Goal: Task Accomplishment & Management: Manage account settings

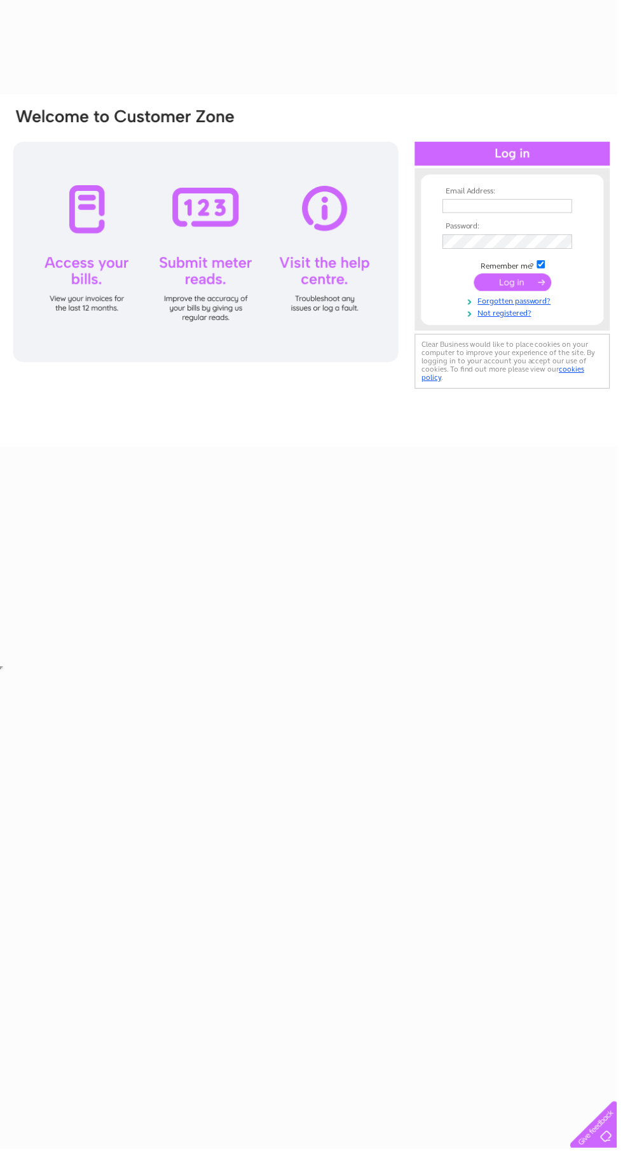
click at [544, 207] on input "text" at bounding box center [512, 208] width 131 height 14
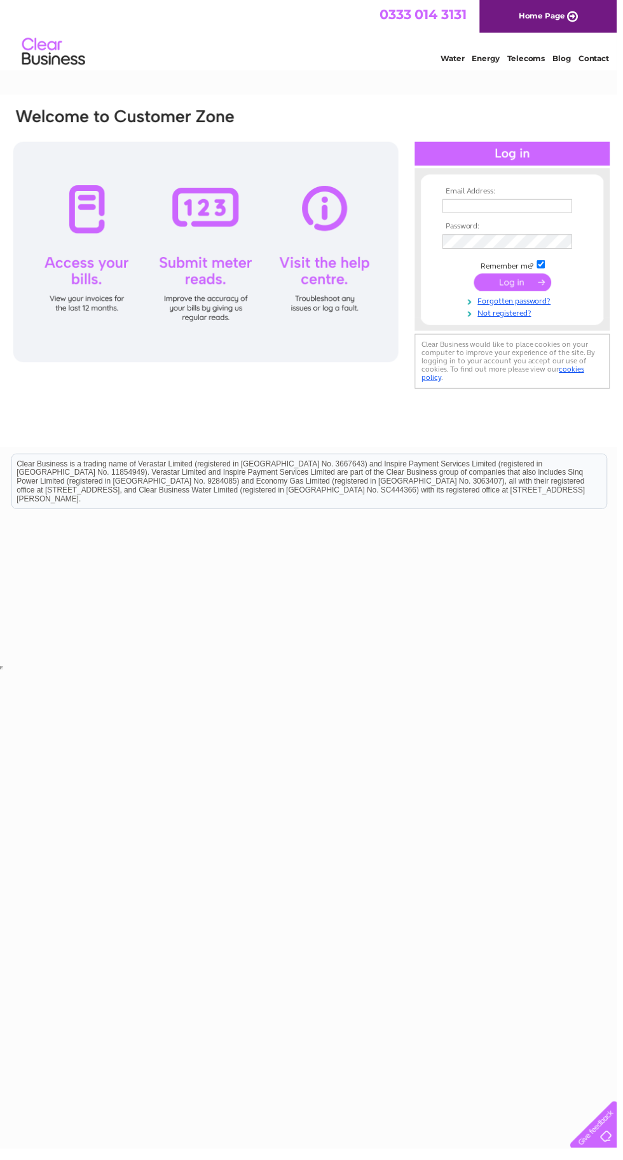
type input "rebeccabond16@gmail.com"
click at [479, 276] on input "submit" at bounding box center [518, 285] width 78 height 18
click at [534, 282] on input "submit" at bounding box center [518, 286] width 78 height 18
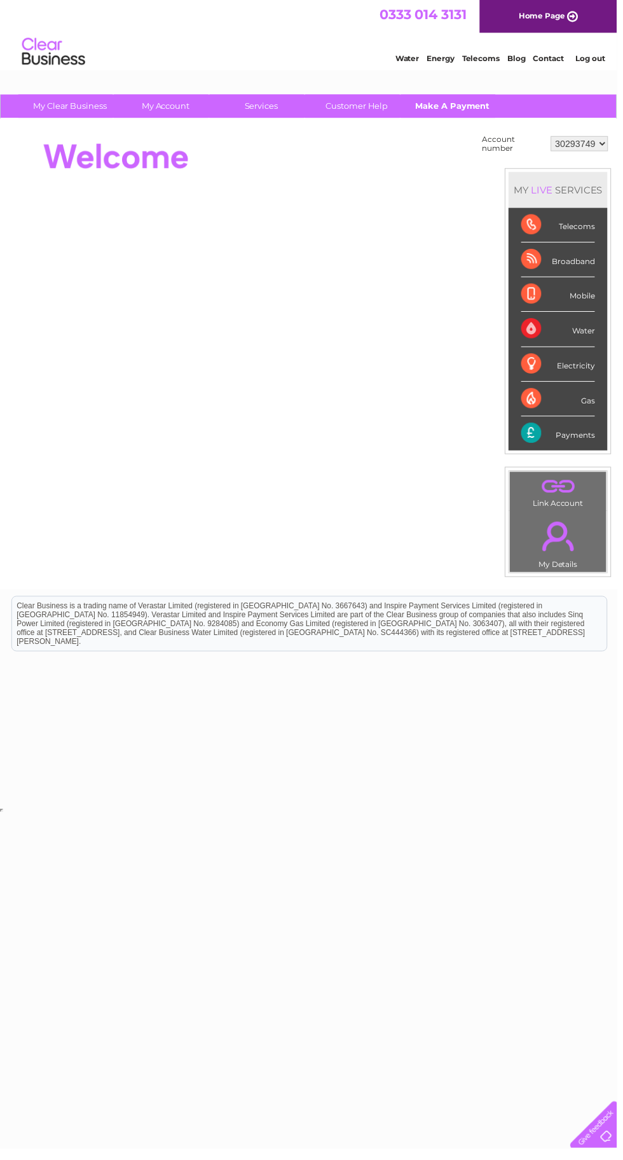
click at [455, 107] on link "Make A Payment" at bounding box center [457, 107] width 105 height 24
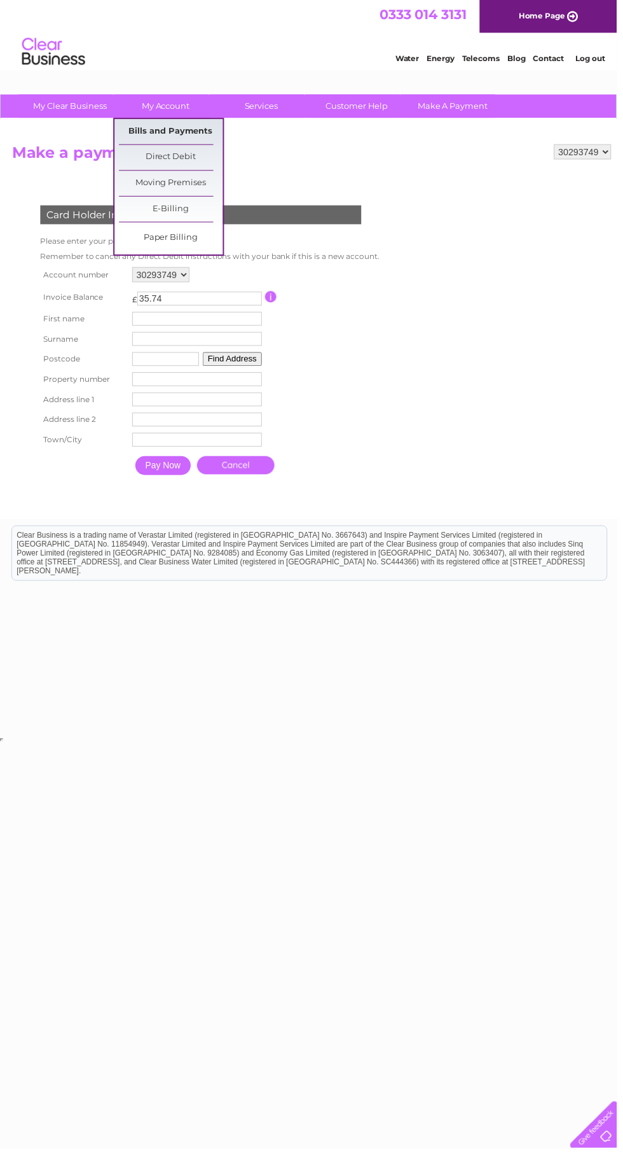
click at [188, 132] on link "Bills and Payments" at bounding box center [172, 132] width 105 height 25
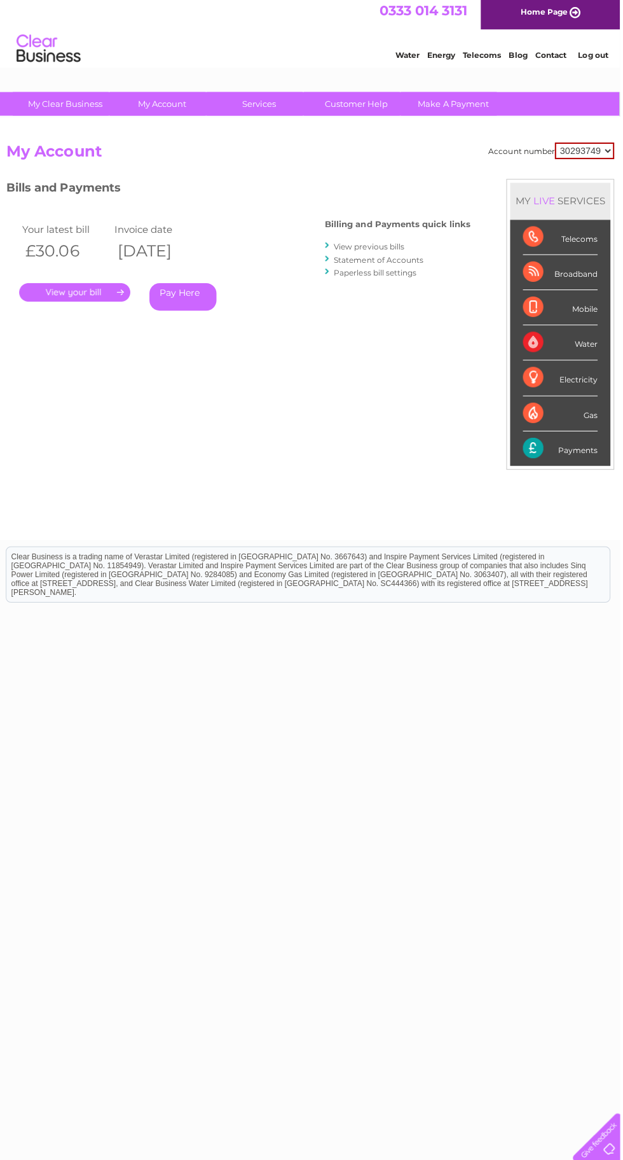
click at [378, 249] on link "View previous bills" at bounding box center [373, 249] width 70 height 10
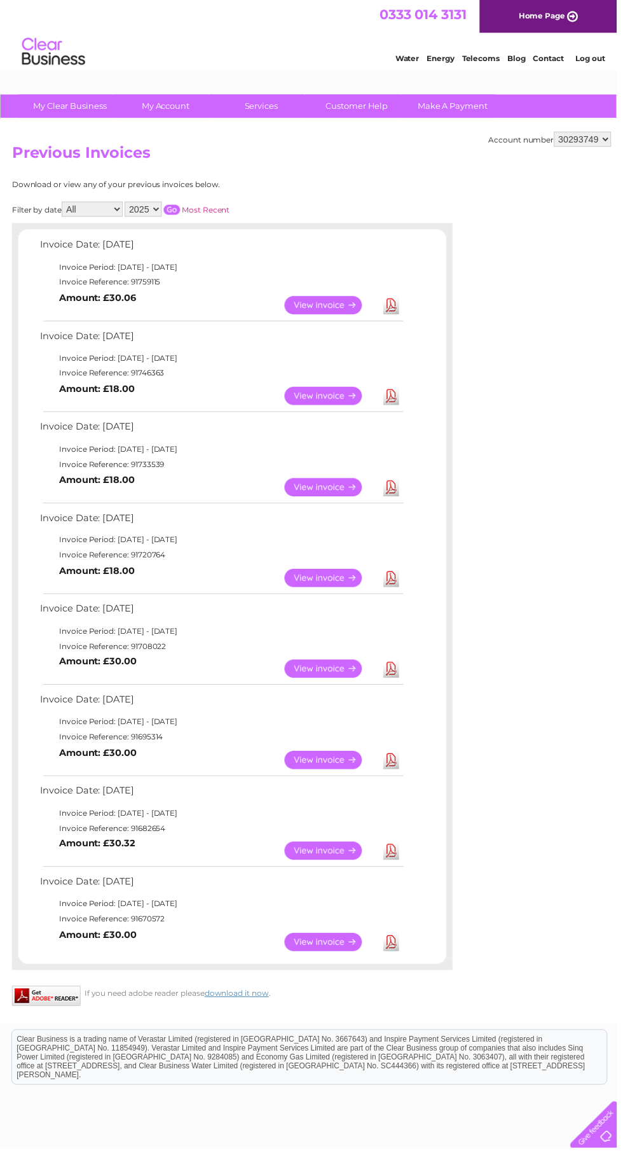
click at [349, 485] on link "View" at bounding box center [335, 492] width 94 height 18
click at [347, 394] on link "View" at bounding box center [335, 400] width 94 height 18
click at [352, 306] on link "View" at bounding box center [335, 308] width 94 height 18
click at [335, 305] on link "View" at bounding box center [335, 308] width 94 height 18
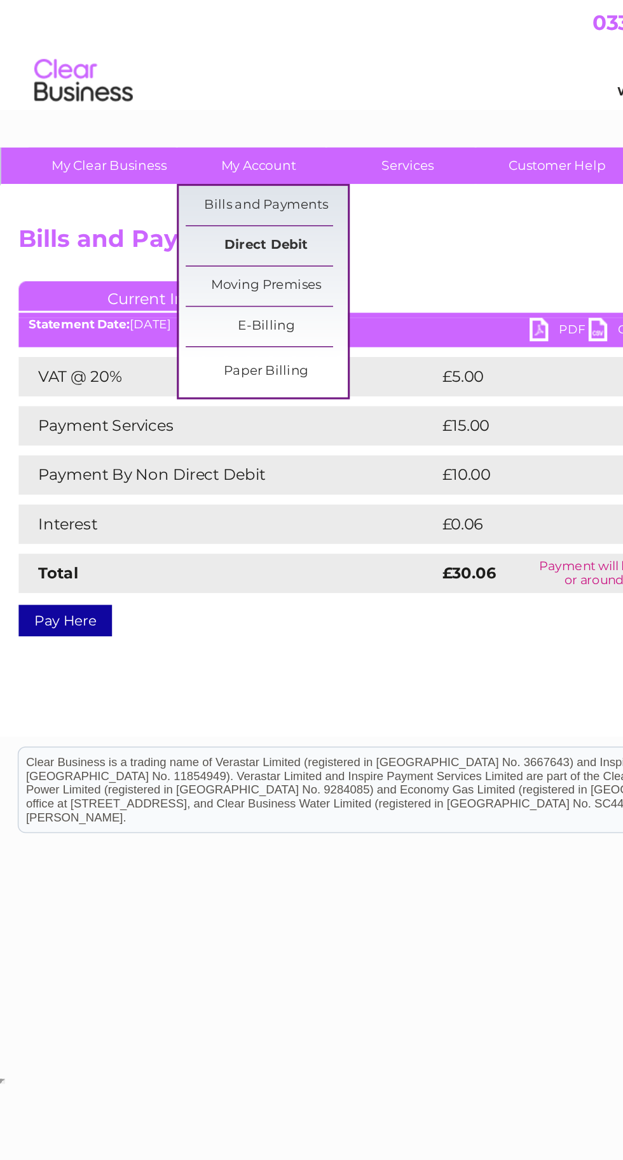
click at [186, 158] on link "Direct Debit" at bounding box center [172, 158] width 105 height 25
click at [177, 158] on link "Direct Debit" at bounding box center [172, 158] width 105 height 25
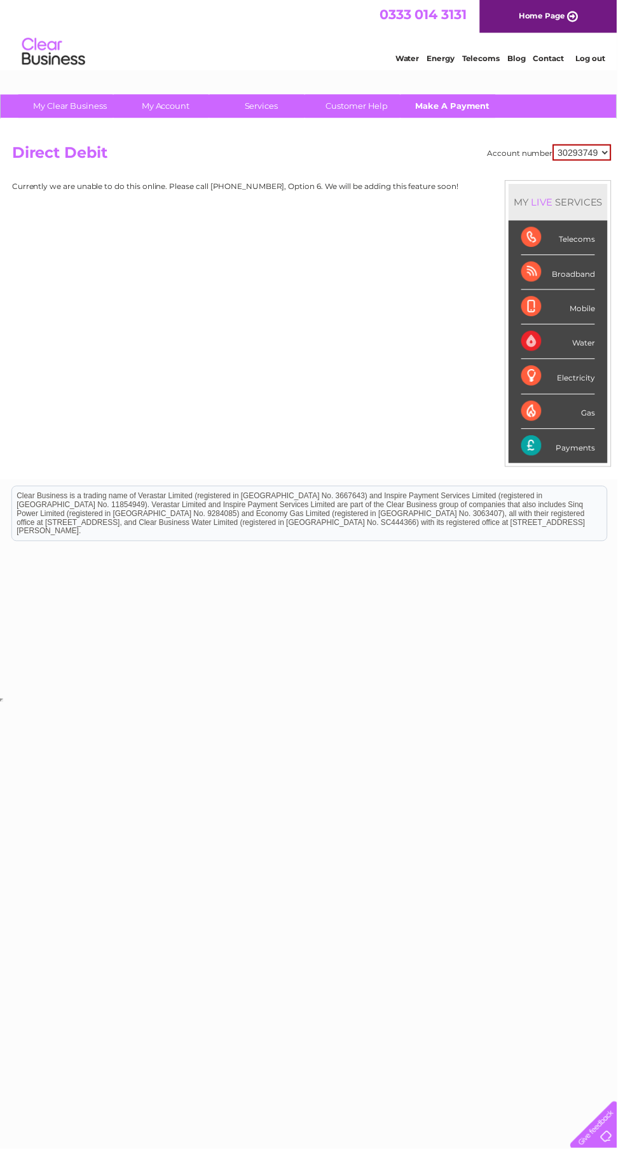
click at [468, 109] on link "Make A Payment" at bounding box center [457, 107] width 105 height 24
